Goal: Task Accomplishment & Management: Manage account settings

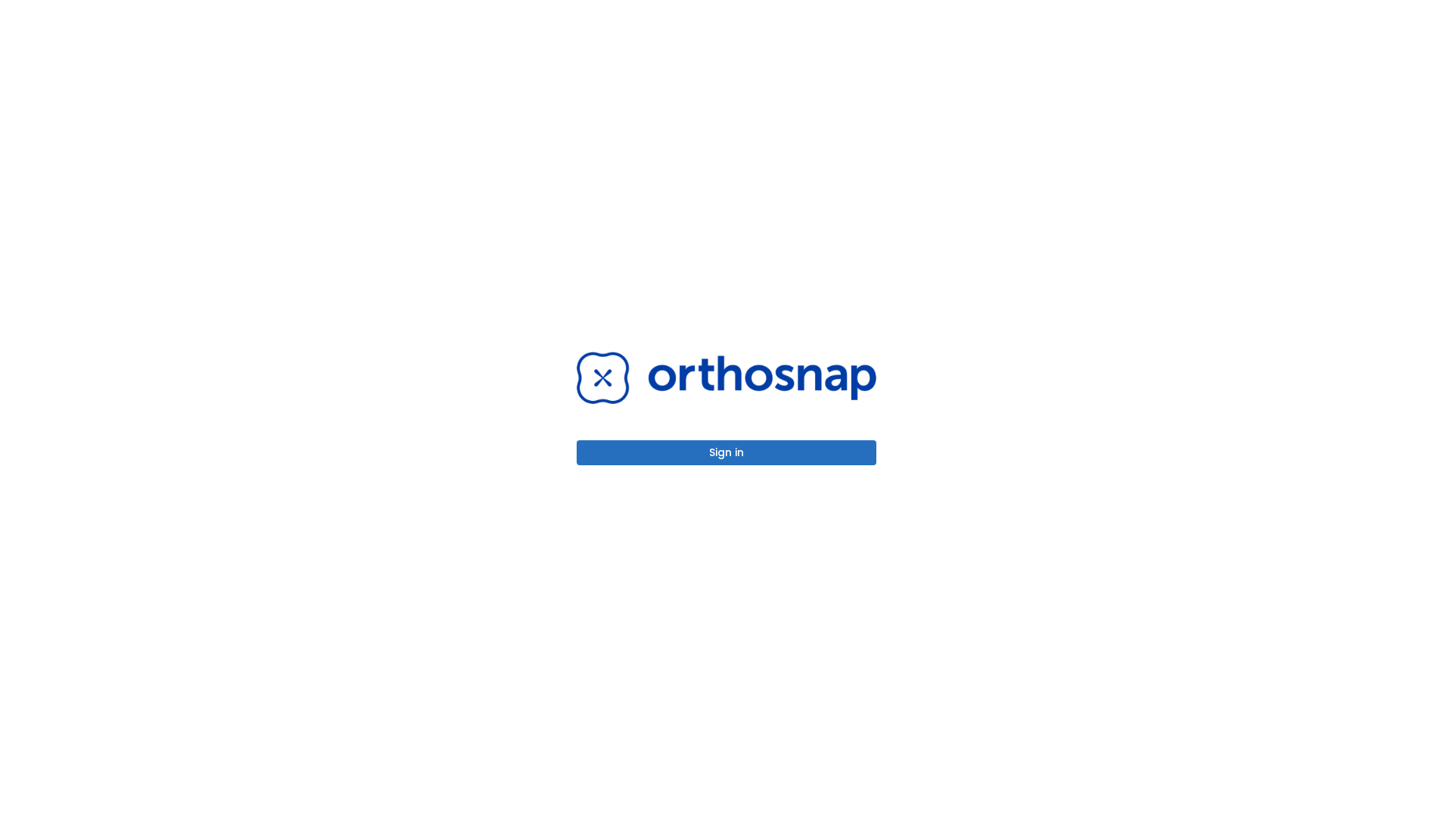
click at [727, 453] on button "Sign in" at bounding box center [727, 452] width 300 height 25
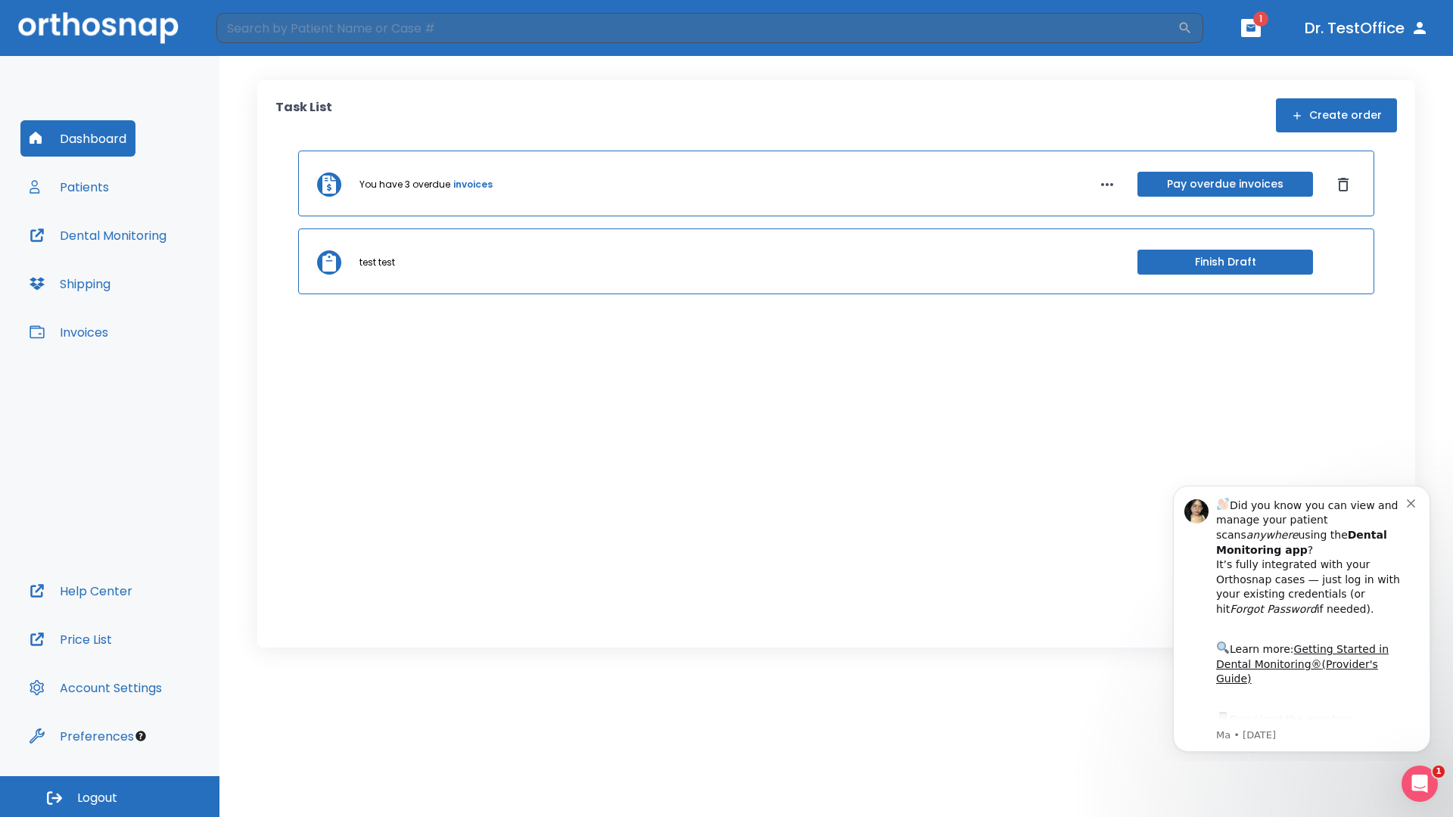
click at [110, 797] on span "Logout" at bounding box center [97, 798] width 40 height 17
